Goal: Task Accomplishment & Management: Use online tool/utility

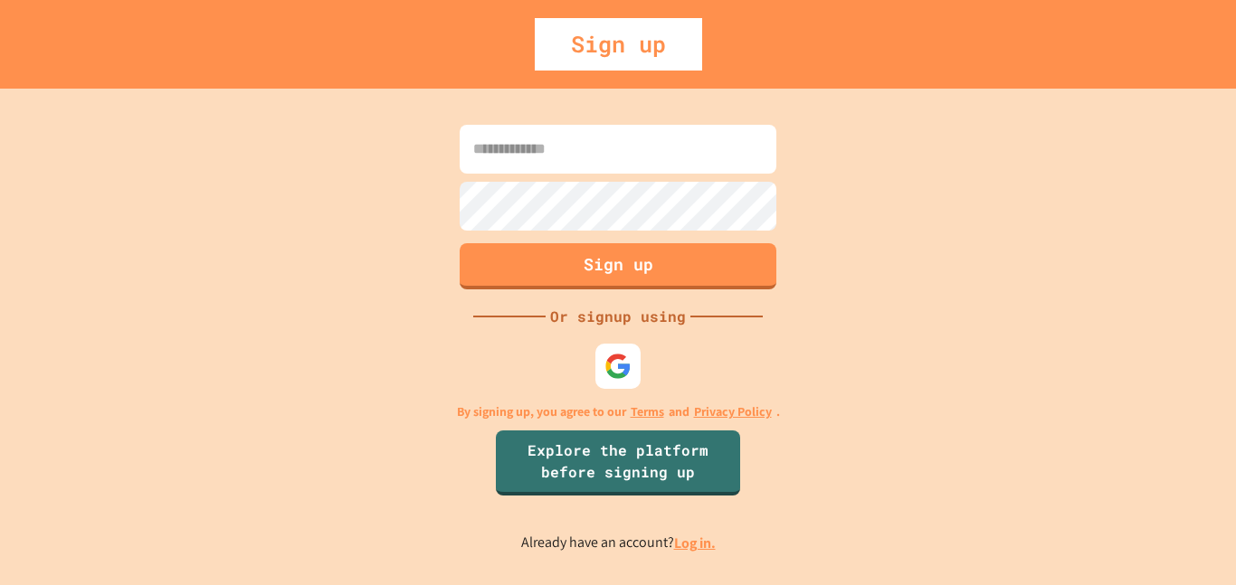
click at [624, 388] on div at bounding box center [618, 366] width 54 height 54
click at [619, 379] on img at bounding box center [618, 366] width 30 height 30
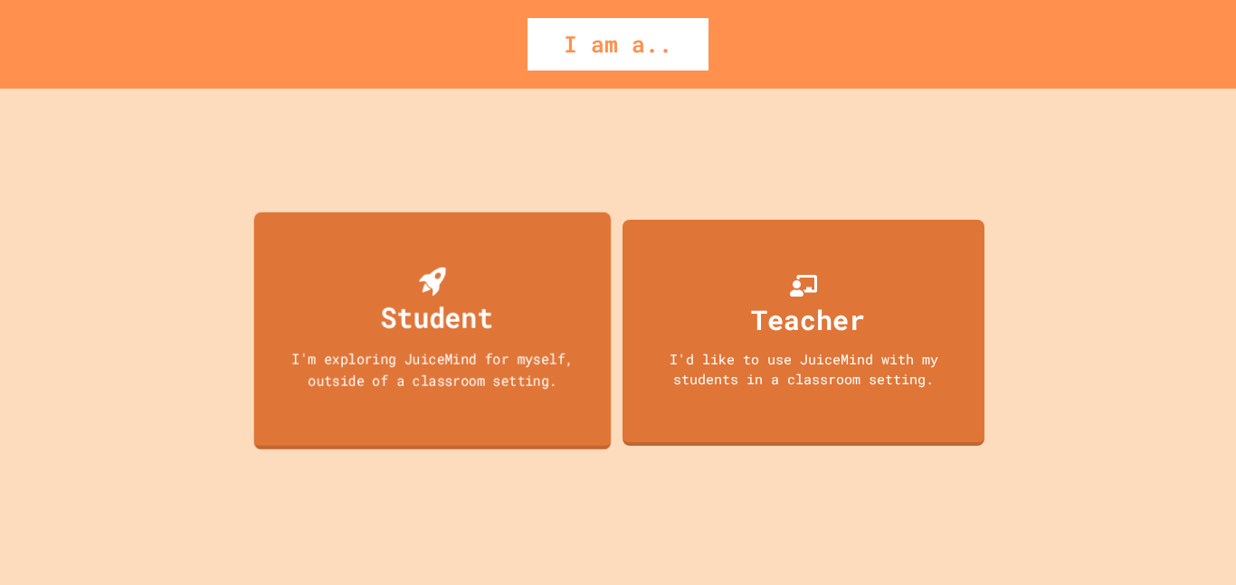
click at [581, 430] on div "Student I'm exploring JuiceMind for myself, outside of a classroom setting." at bounding box center [432, 331] width 357 height 238
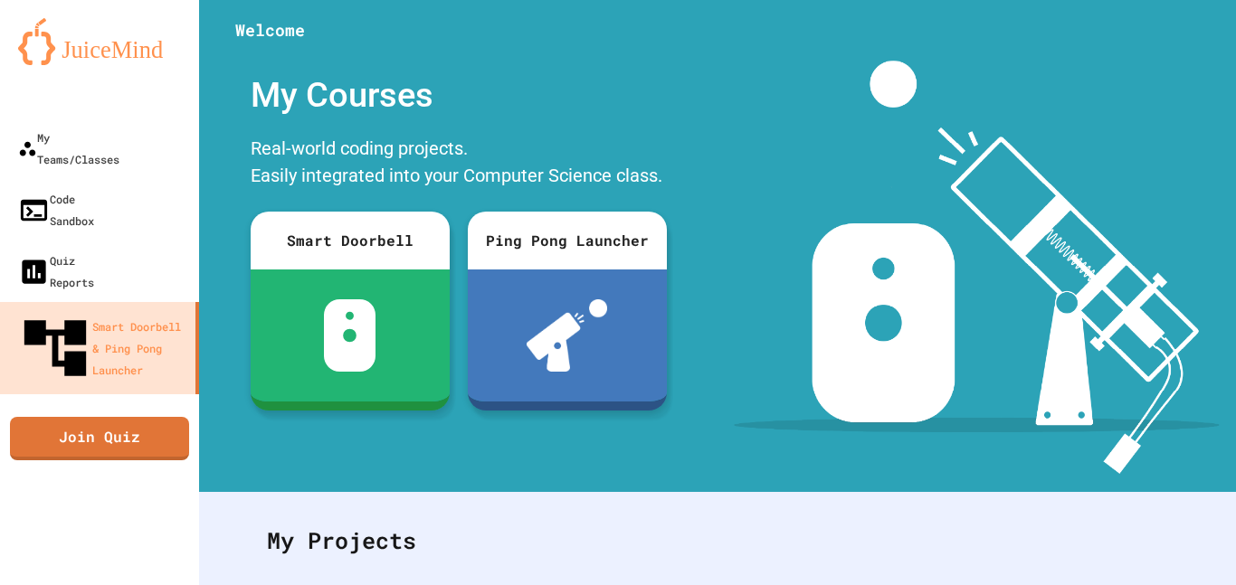
scroll to position [308, 0]
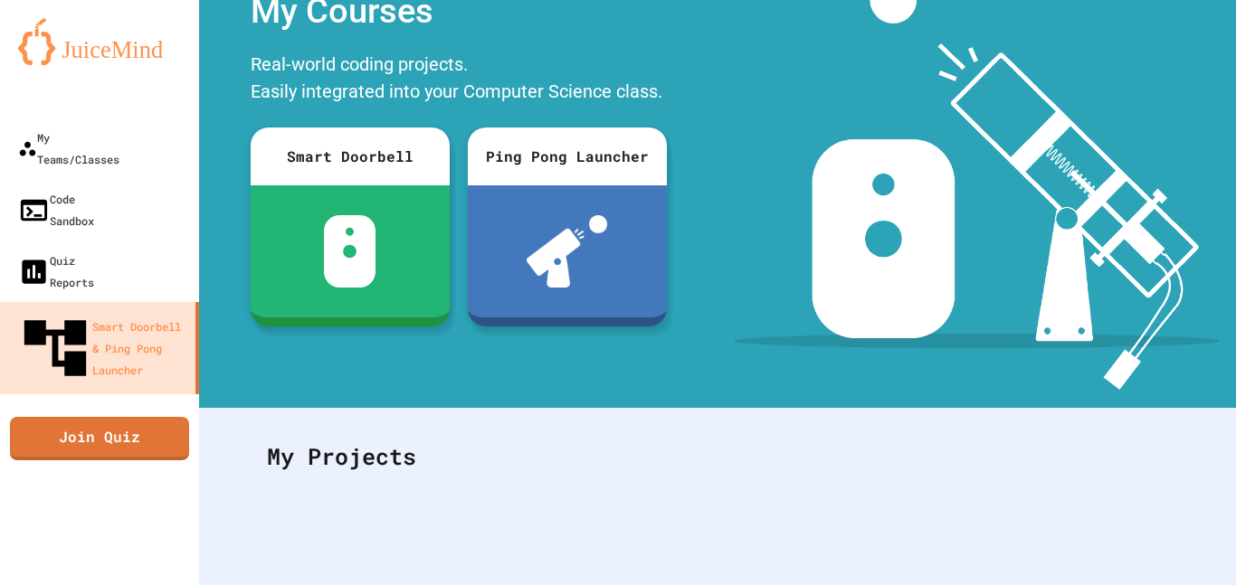
scroll to position [0, 0]
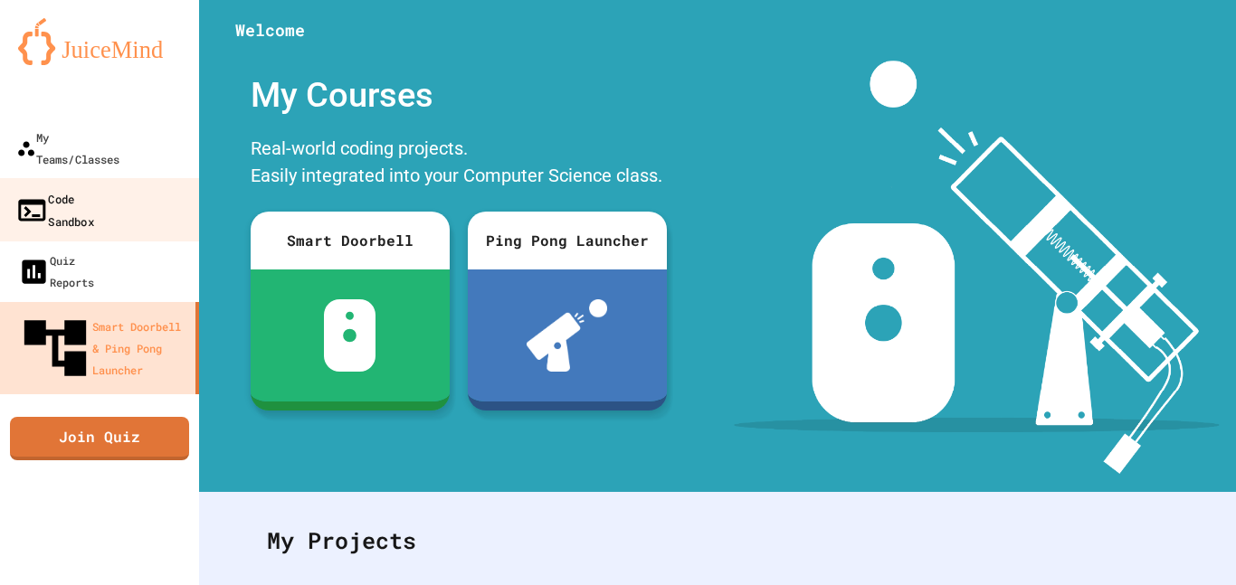
click at [146, 178] on link "Code Sandbox" at bounding box center [99, 209] width 205 height 63
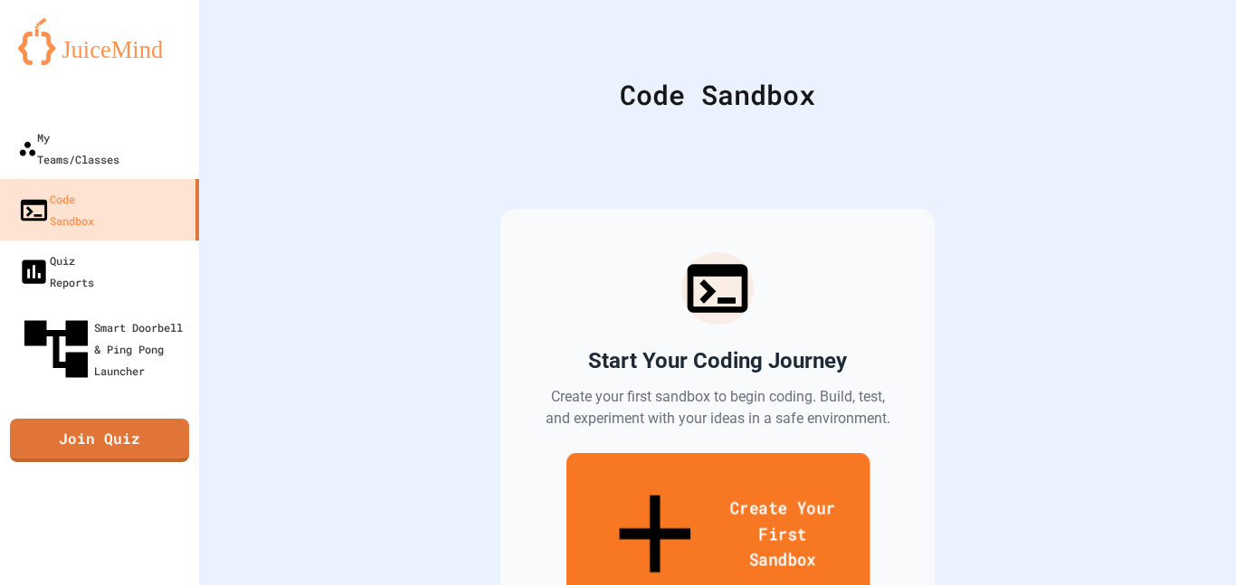
click at [608, 479] on link "Create Your First Sandbox" at bounding box center [717, 536] width 304 height 166
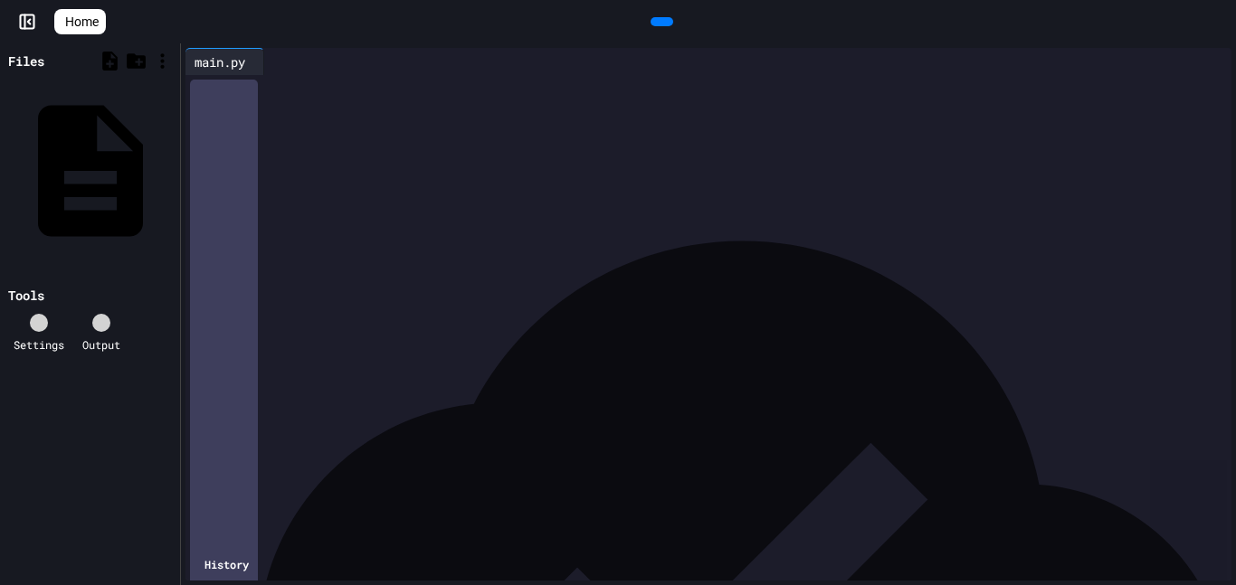
click at [659, 22] on icon at bounding box center [659, 22] width 0 height 0
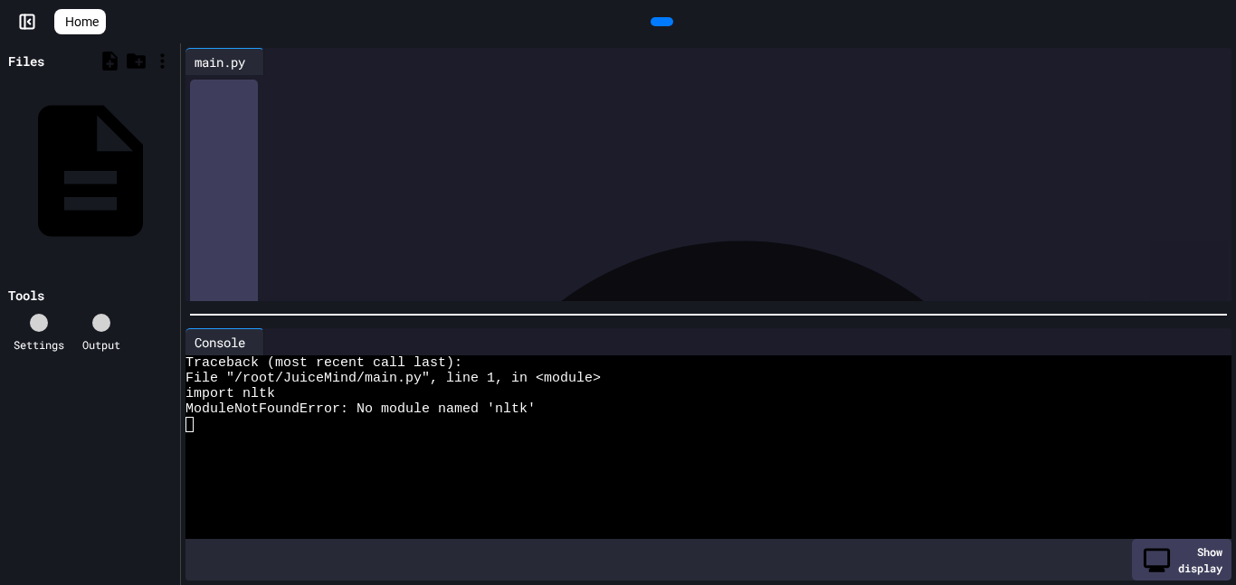
click at [650, 435] on div at bounding box center [698, 439] width 1026 height 15
click at [388, 89] on div "****** ****" at bounding box center [724, 88] width 1015 height 18
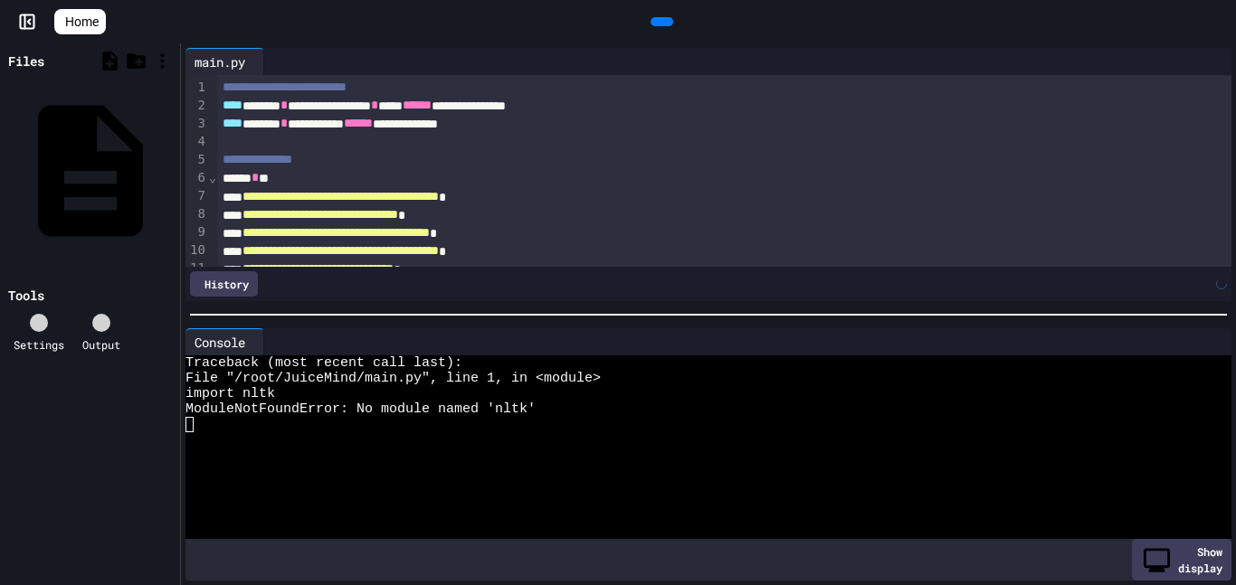
scroll to position [412, 0]
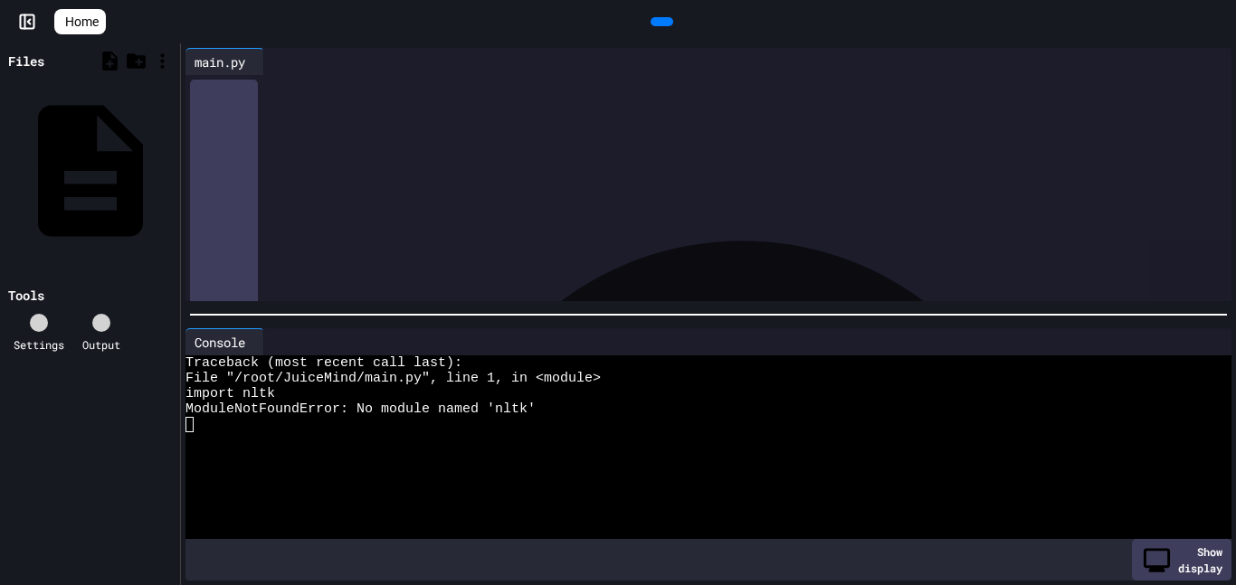
click at [650, 26] on div at bounding box center [661, 21] width 23 height 9
